Goal: Task Accomplishment & Management: Manage account settings

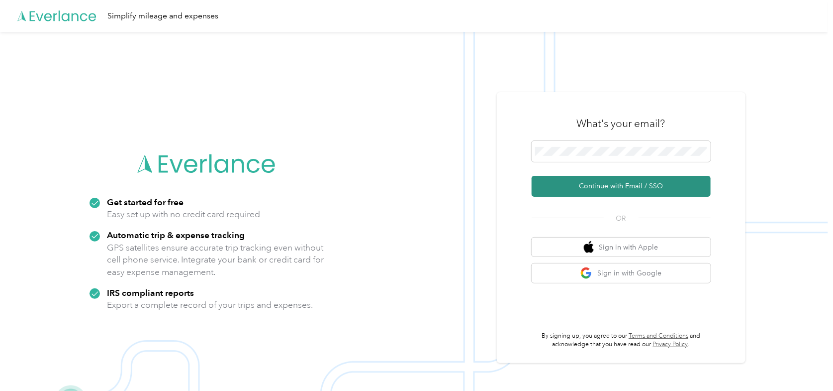
click at [606, 191] on button "Continue with Email / SSO" at bounding box center [621, 186] width 179 height 21
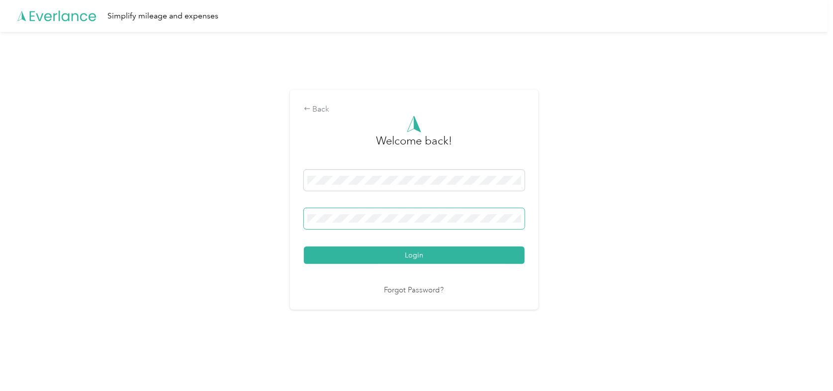
click at [428, 213] on span at bounding box center [414, 218] width 221 height 21
click at [304, 246] on button "Login" at bounding box center [414, 254] width 221 height 17
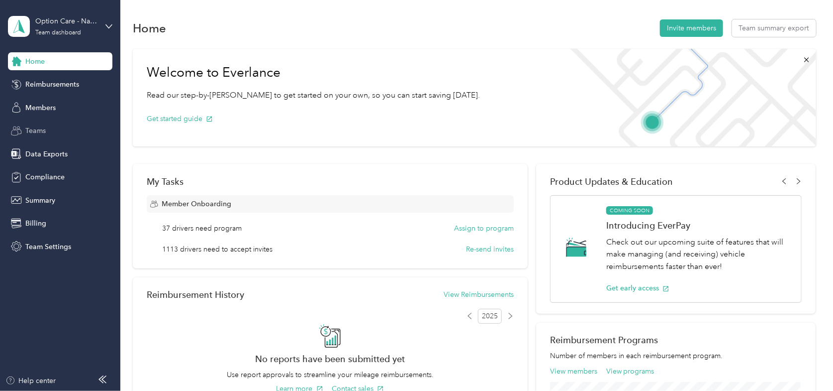
click at [24, 133] on div "Teams" at bounding box center [60, 131] width 104 height 18
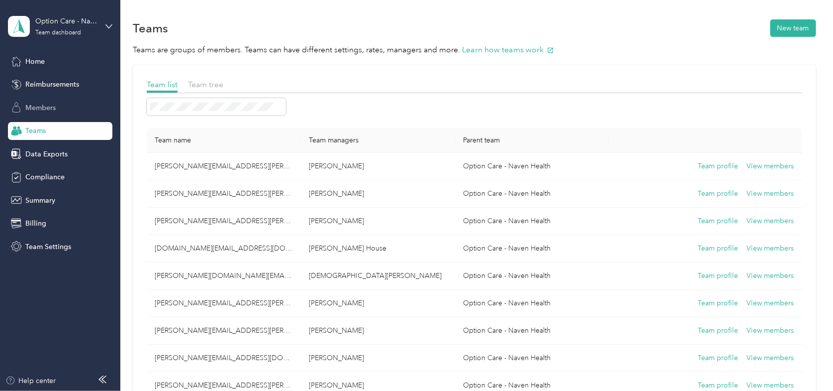
click at [34, 111] on span "Members" at bounding box center [40, 107] width 30 height 10
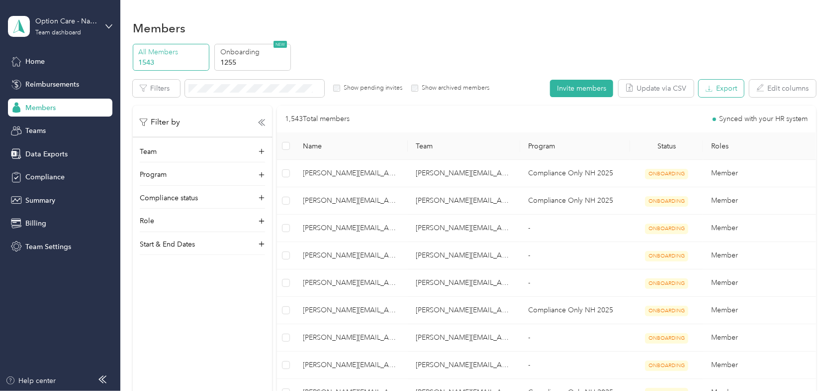
click at [718, 88] on button "Export" at bounding box center [721, 88] width 45 height 17
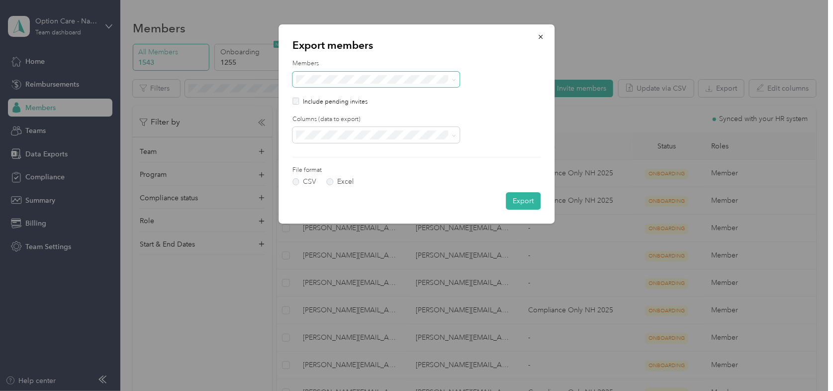
click at [320, 74] on span at bounding box center [376, 79] width 167 height 15
click at [336, 168] on span "All columns" at bounding box center [317, 170] width 36 height 8
click at [329, 181] on label "Excel" at bounding box center [340, 181] width 27 height 7
click at [531, 200] on button "Export" at bounding box center [523, 200] width 35 height 17
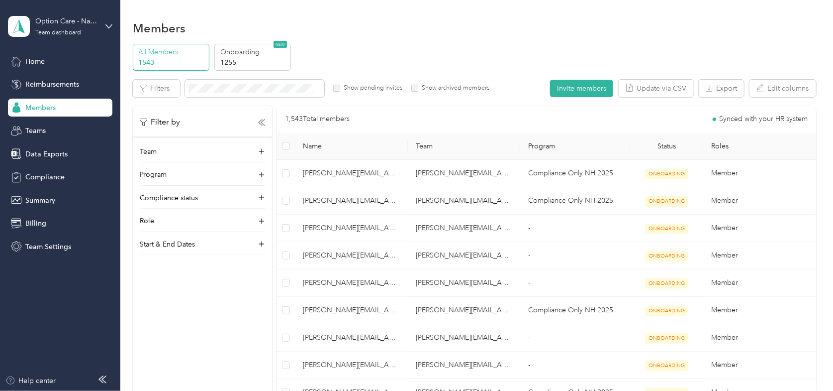
click at [61, 33] on div "Team dashboard" at bounding box center [58, 33] width 46 height 6
click at [49, 128] on div "Log out" at bounding box center [113, 126] width 196 height 17
